Goal: Communication & Community: Participate in discussion

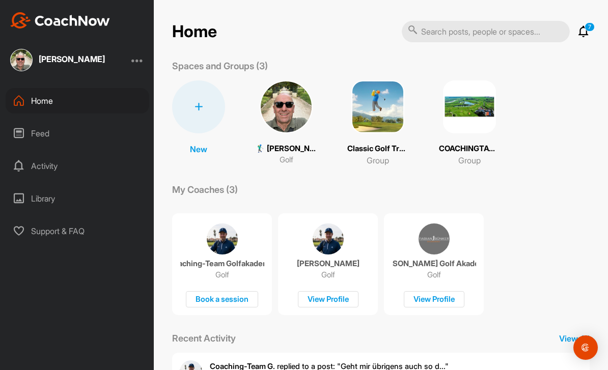
click at [48, 133] on div "Feed" at bounding box center [78, 133] width 144 height 25
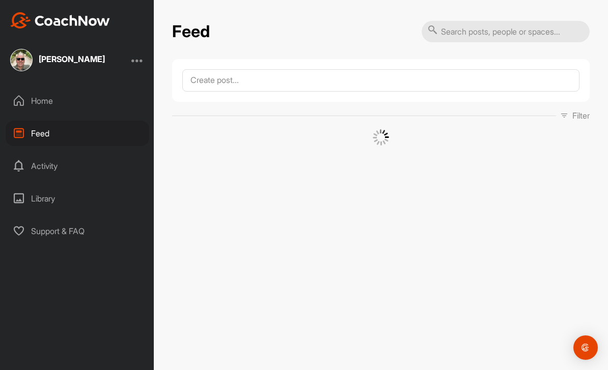
click at [62, 165] on div "Activity" at bounding box center [78, 165] width 144 height 25
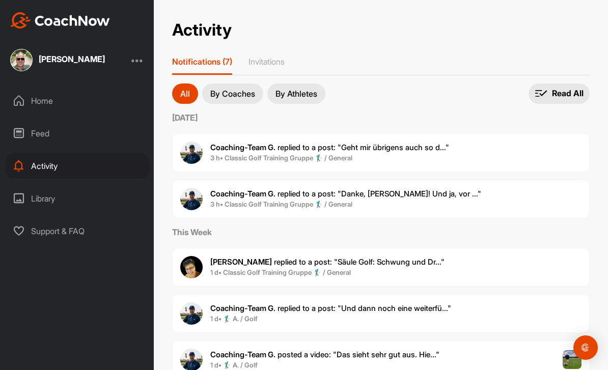
click at [423, 147] on span "Coaching-Team G. replied to a post : "Geht mir übrigens auch so d..."" at bounding box center [329, 148] width 239 height 10
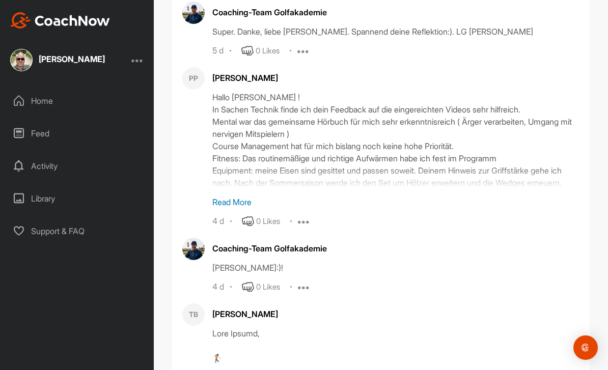
scroll to position [1896, 0]
click at [52, 121] on div "Feed" at bounding box center [78, 133] width 144 height 25
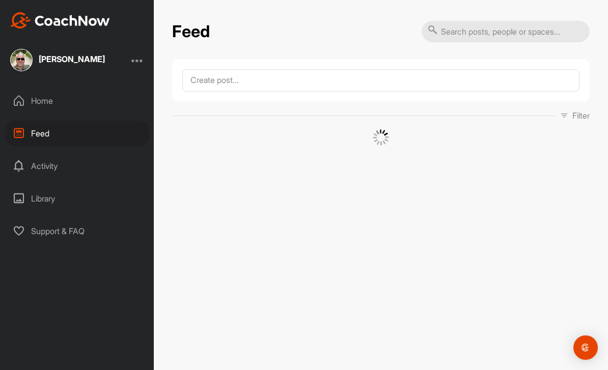
click at [50, 153] on div "Activity" at bounding box center [78, 165] width 144 height 25
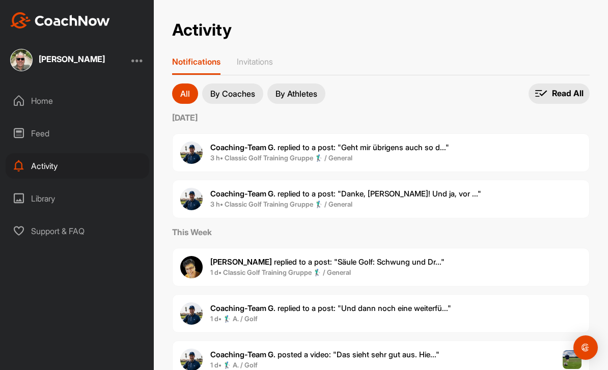
click at [82, 131] on div "Feed" at bounding box center [78, 133] width 144 height 25
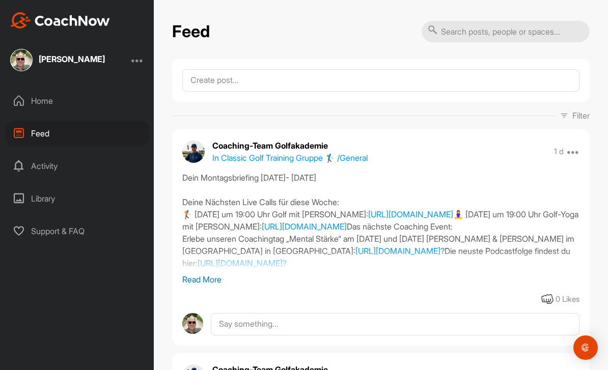
click at [218, 281] on p "Read More" at bounding box center [380, 279] width 397 height 12
